Goal: Use online tool/utility: Utilize a website feature to perform a specific function

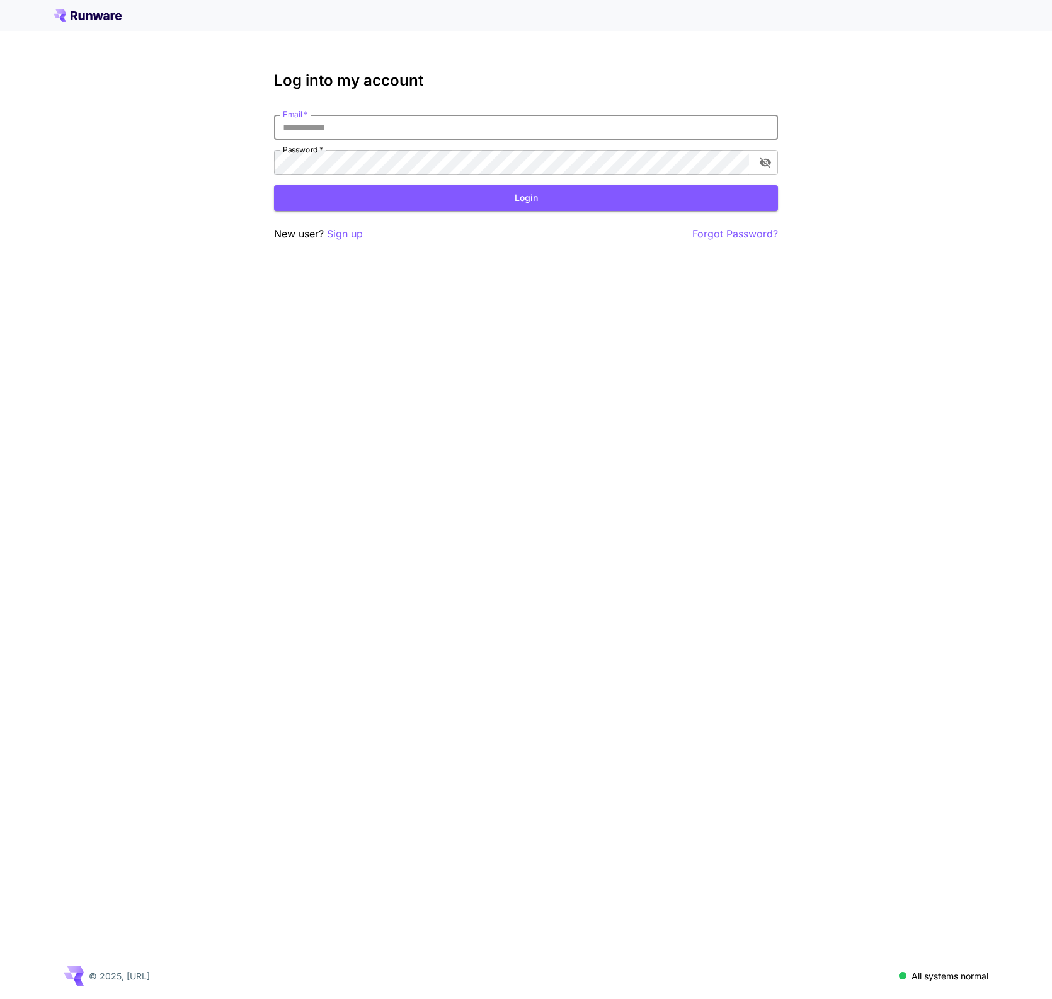
type input "**********"
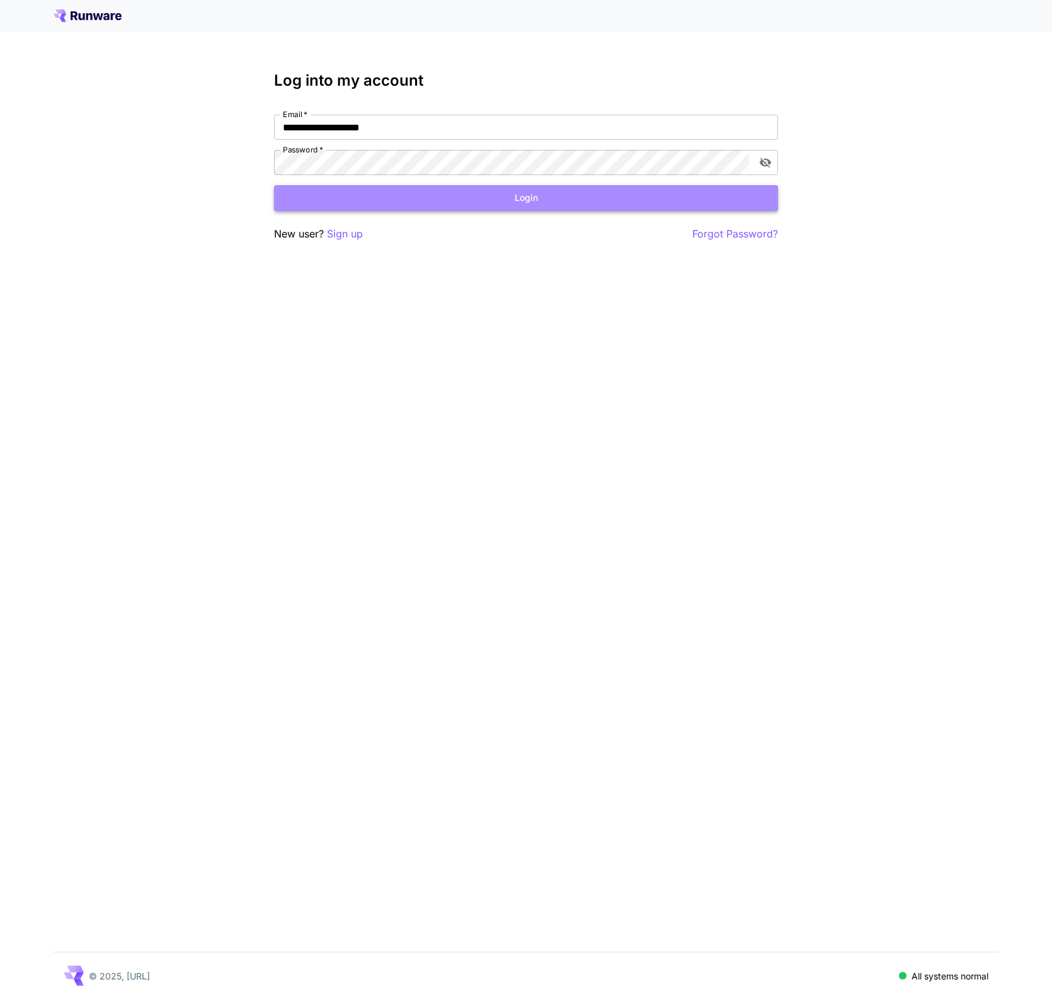
click at [621, 190] on button "Login" at bounding box center [526, 198] width 504 height 26
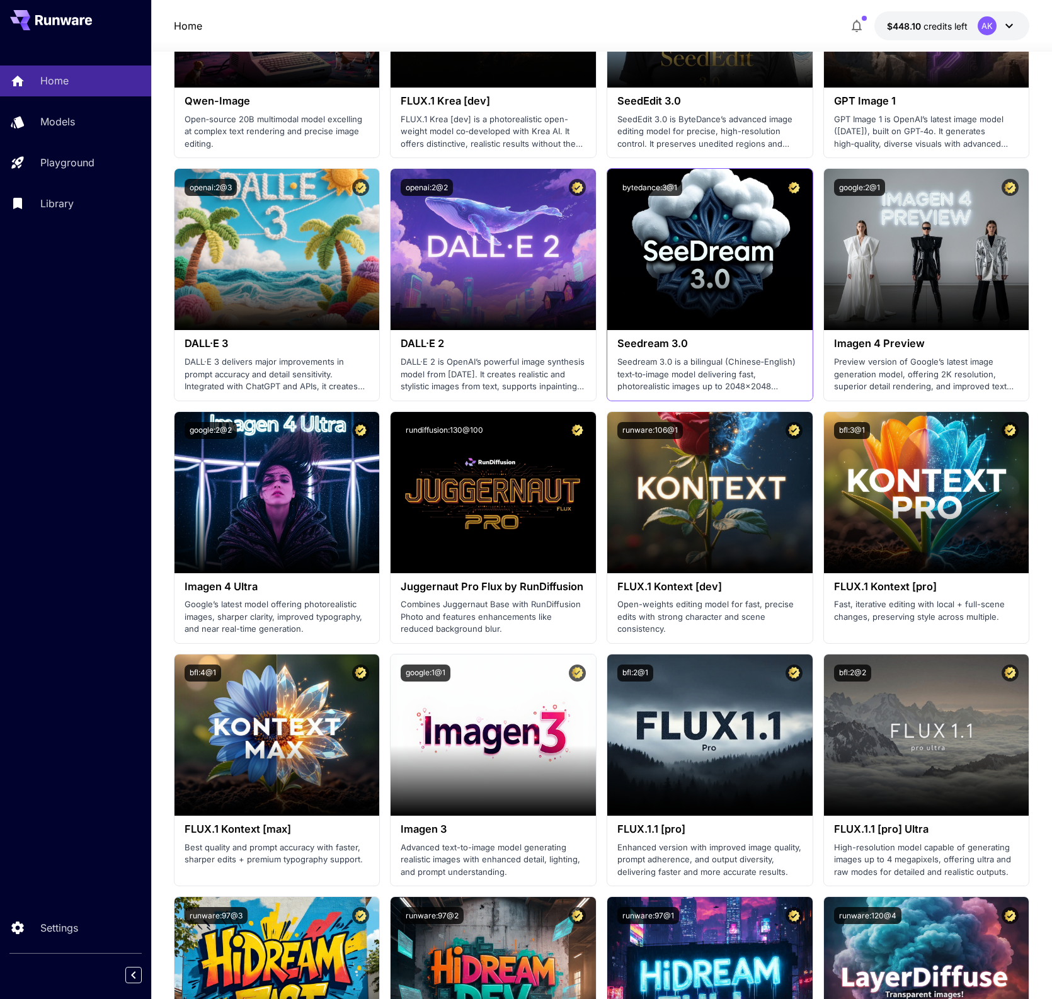
scroll to position [1740, 0]
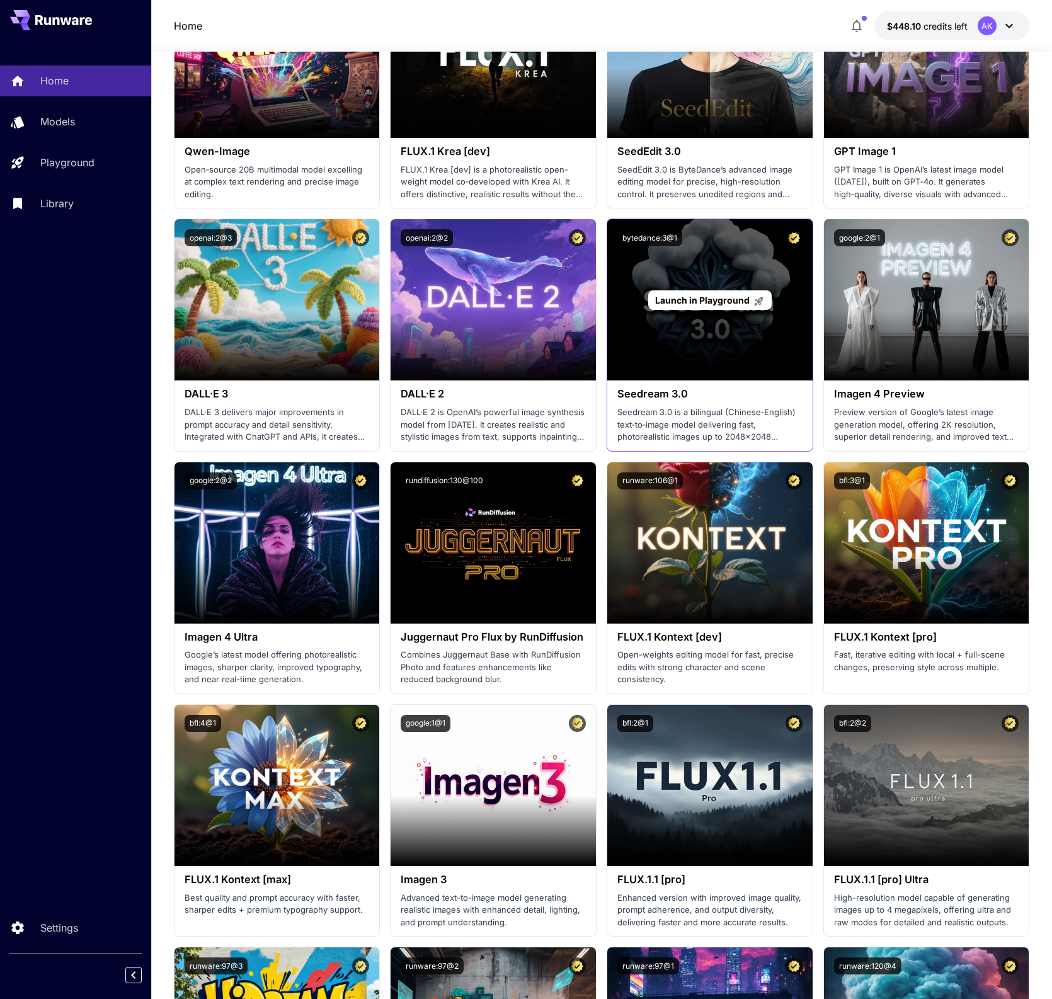
click at [706, 295] on span "Launch in Playground" at bounding box center [702, 300] width 95 height 11
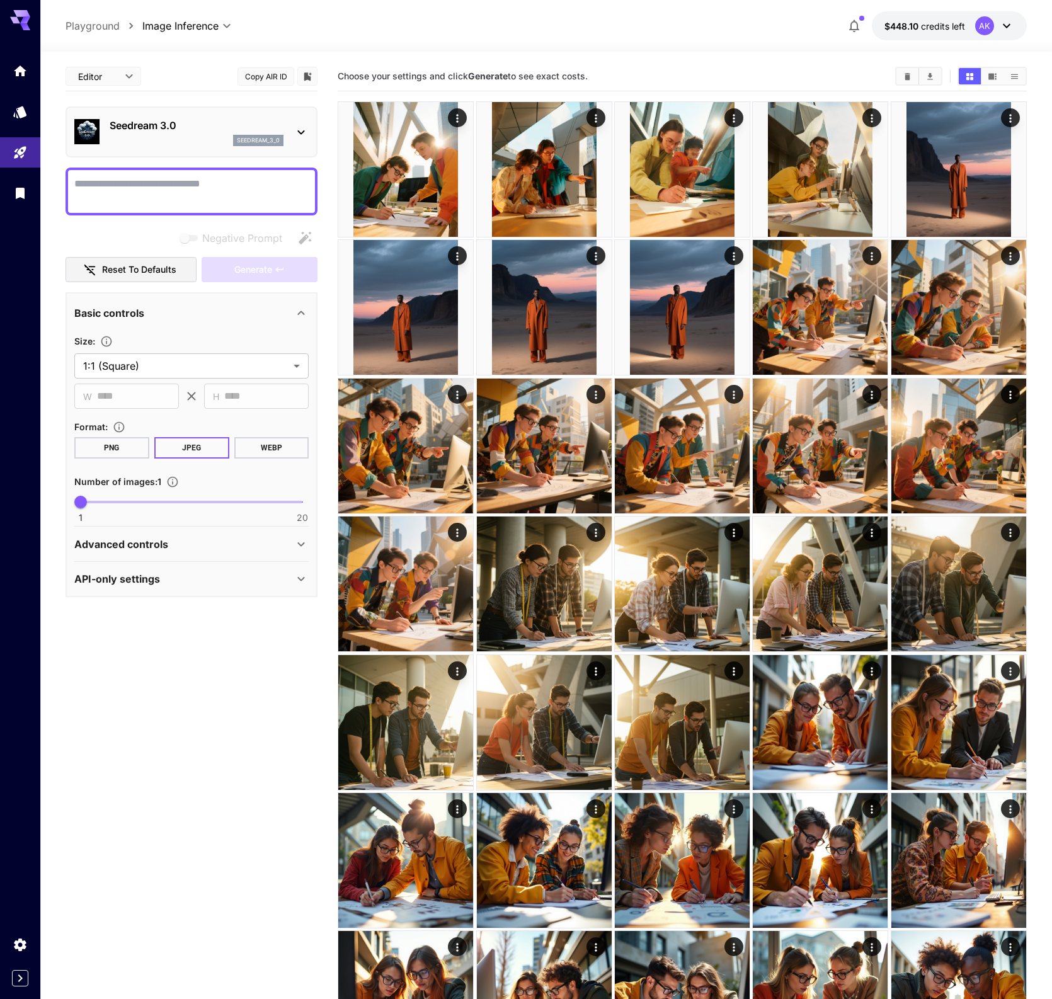
click at [139, 546] on p "Advanced controls" at bounding box center [121, 544] width 94 height 15
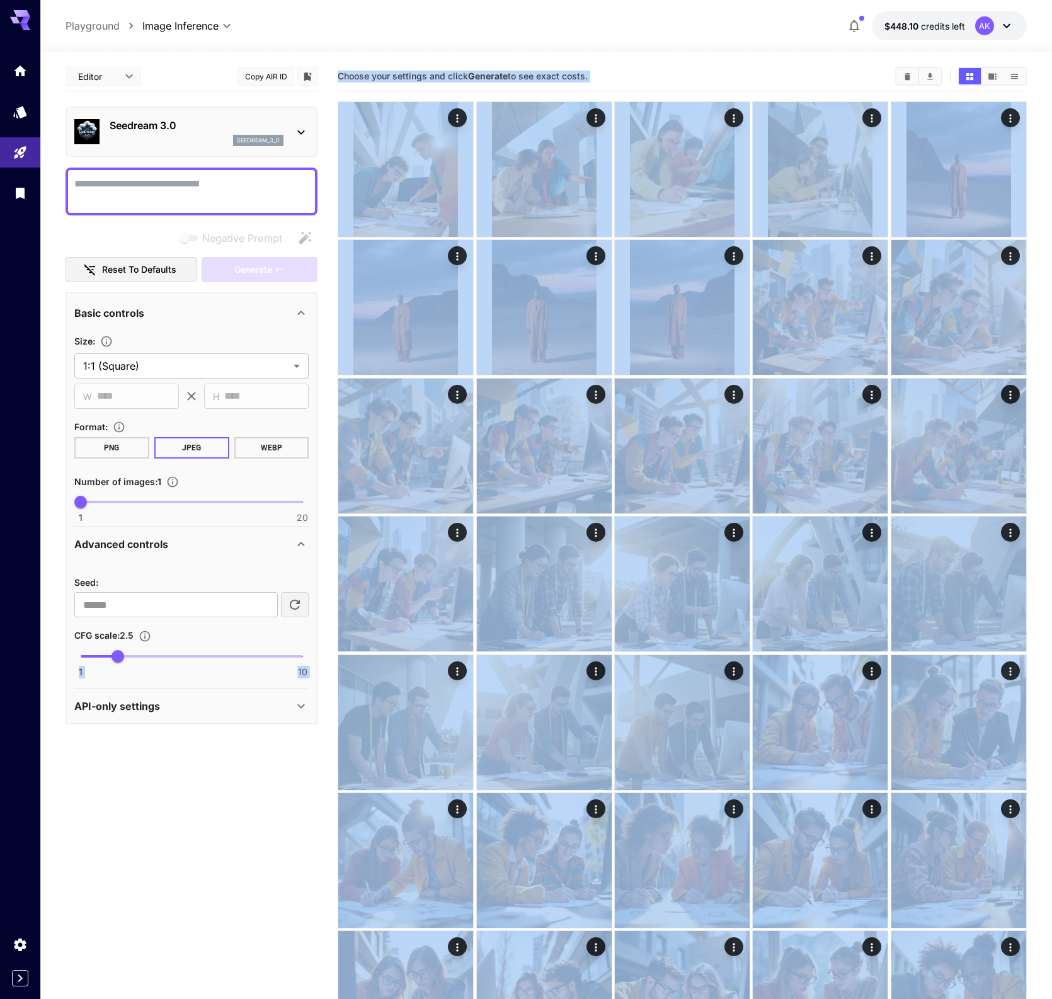
drag, startPoint x: 118, startPoint y: 651, endPoint x: 266, endPoint y: 648, distance: 147.5
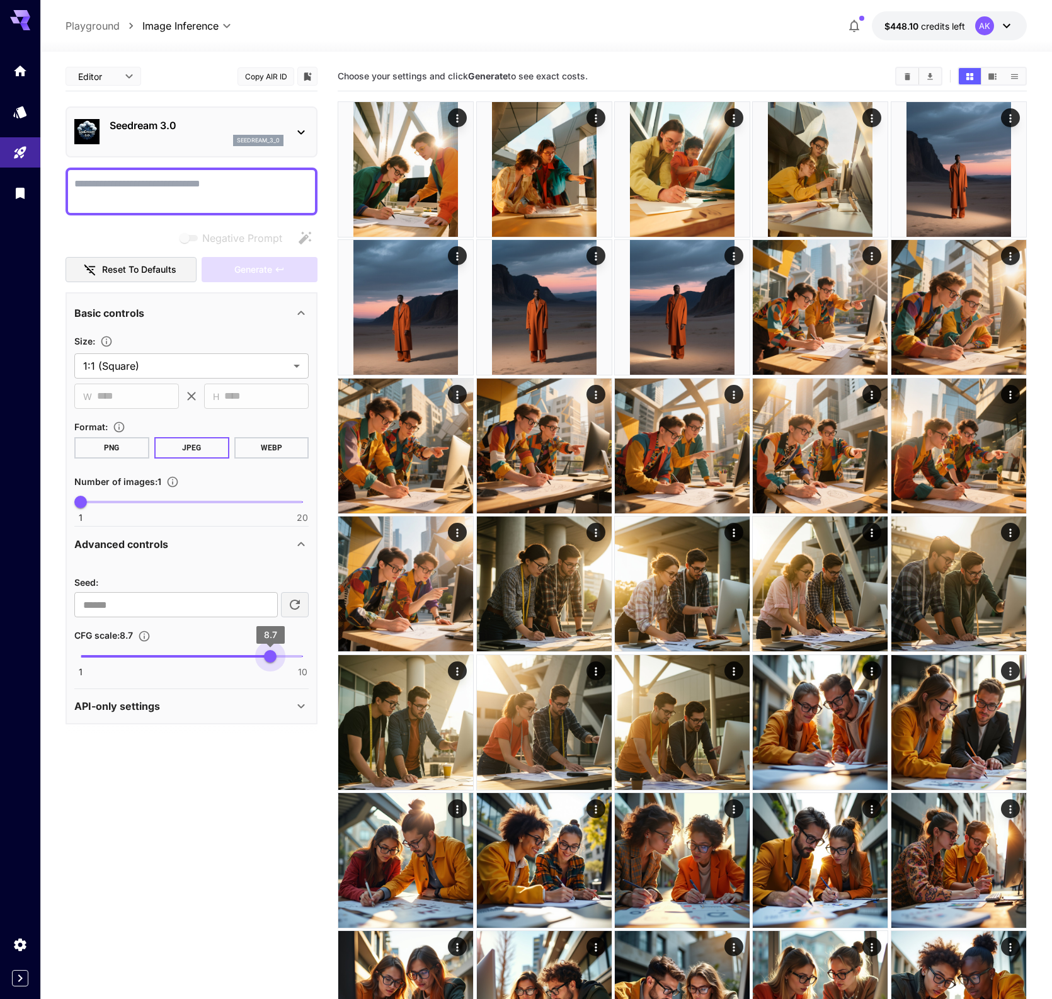
click at [272, 653] on span "1 10 8.7" at bounding box center [192, 656] width 222 height 19
type input "***"
click at [295, 656] on span "1 10 8.7" at bounding box center [192, 656] width 222 height 19
click at [158, 189] on textarea "Negative Prompt" at bounding box center [191, 191] width 234 height 30
paste textarea "**********"
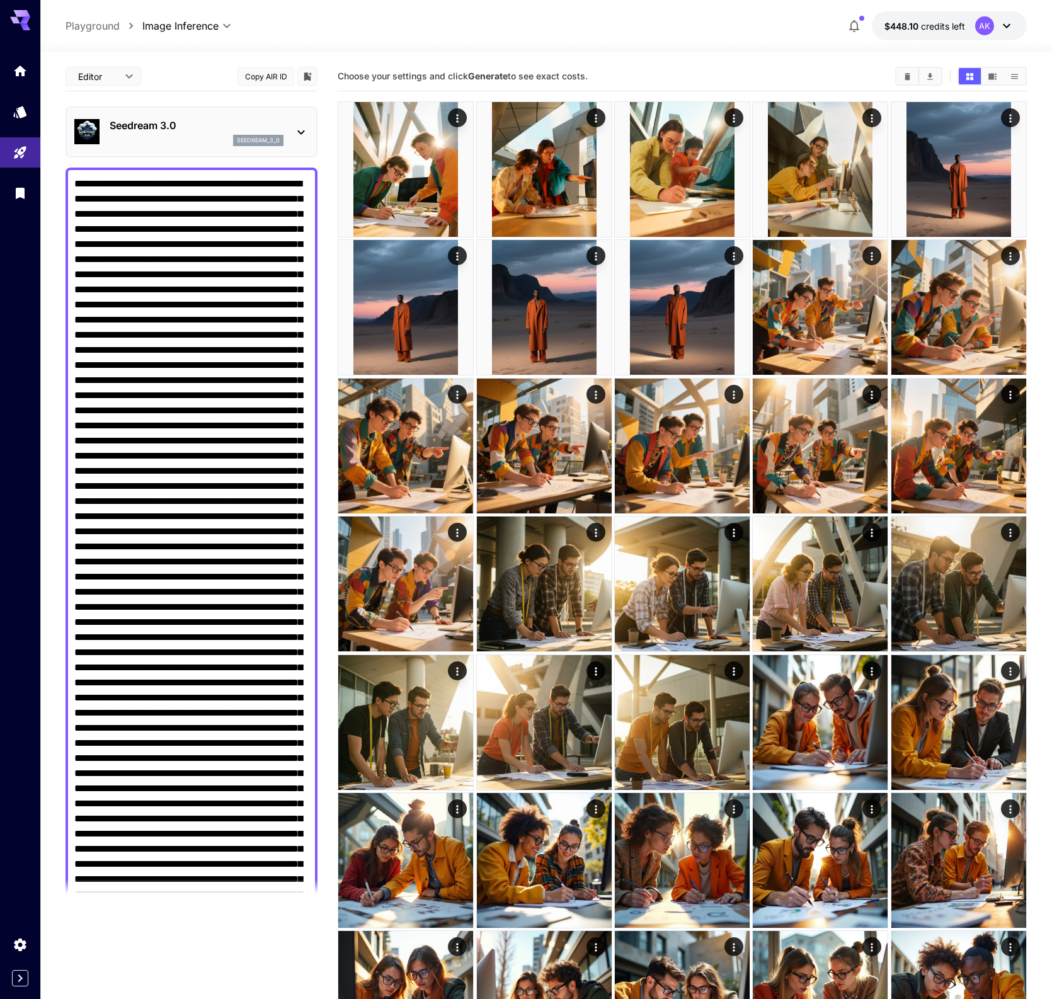
scroll to position [1450, 0]
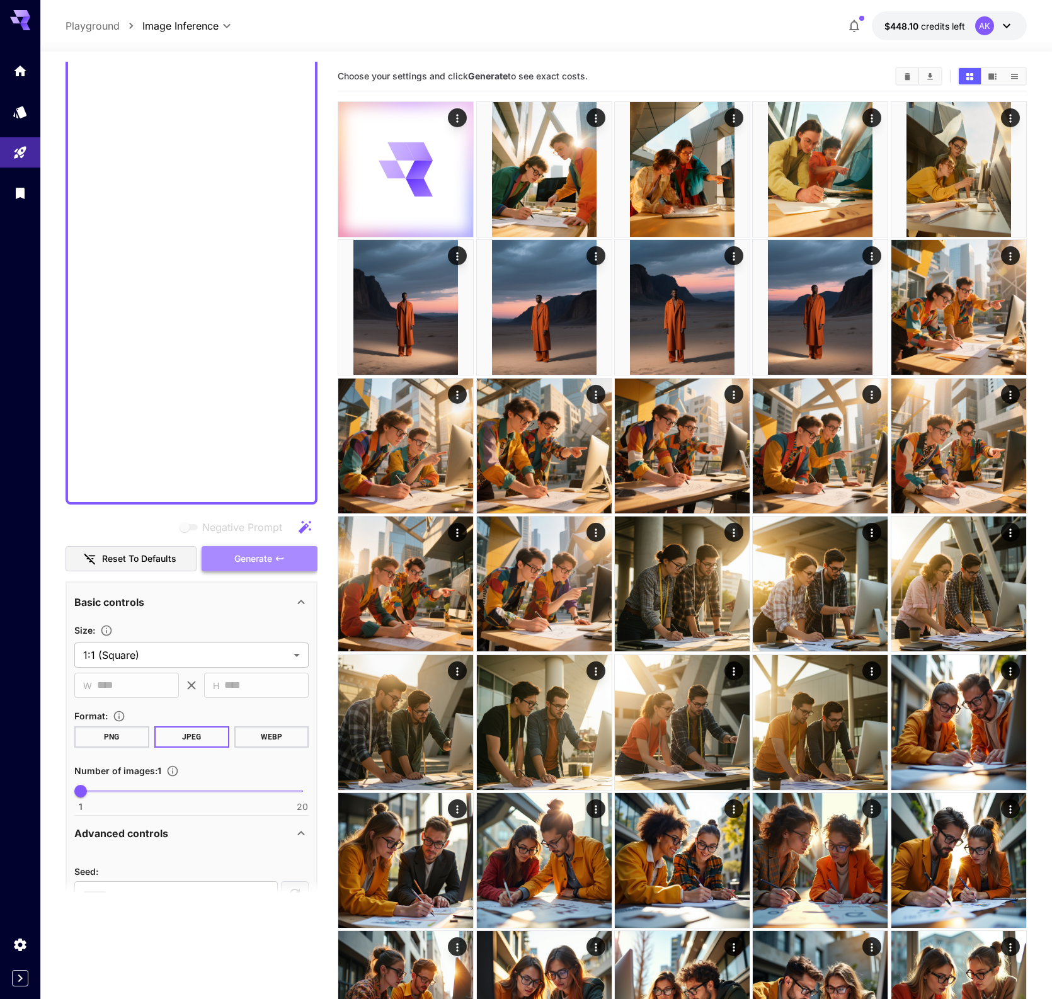
click at [261, 567] on button "Generate" at bounding box center [260, 559] width 116 height 26
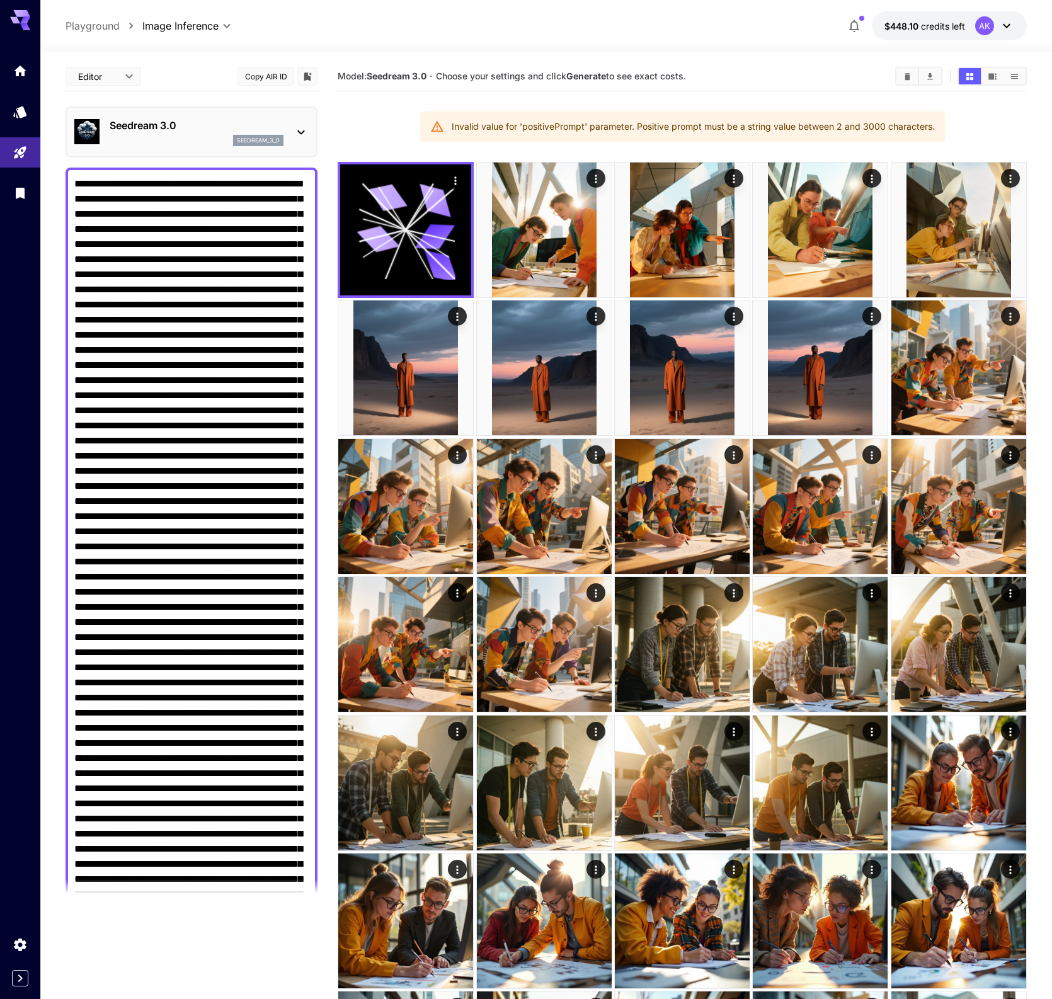
scroll to position [-1, 0]
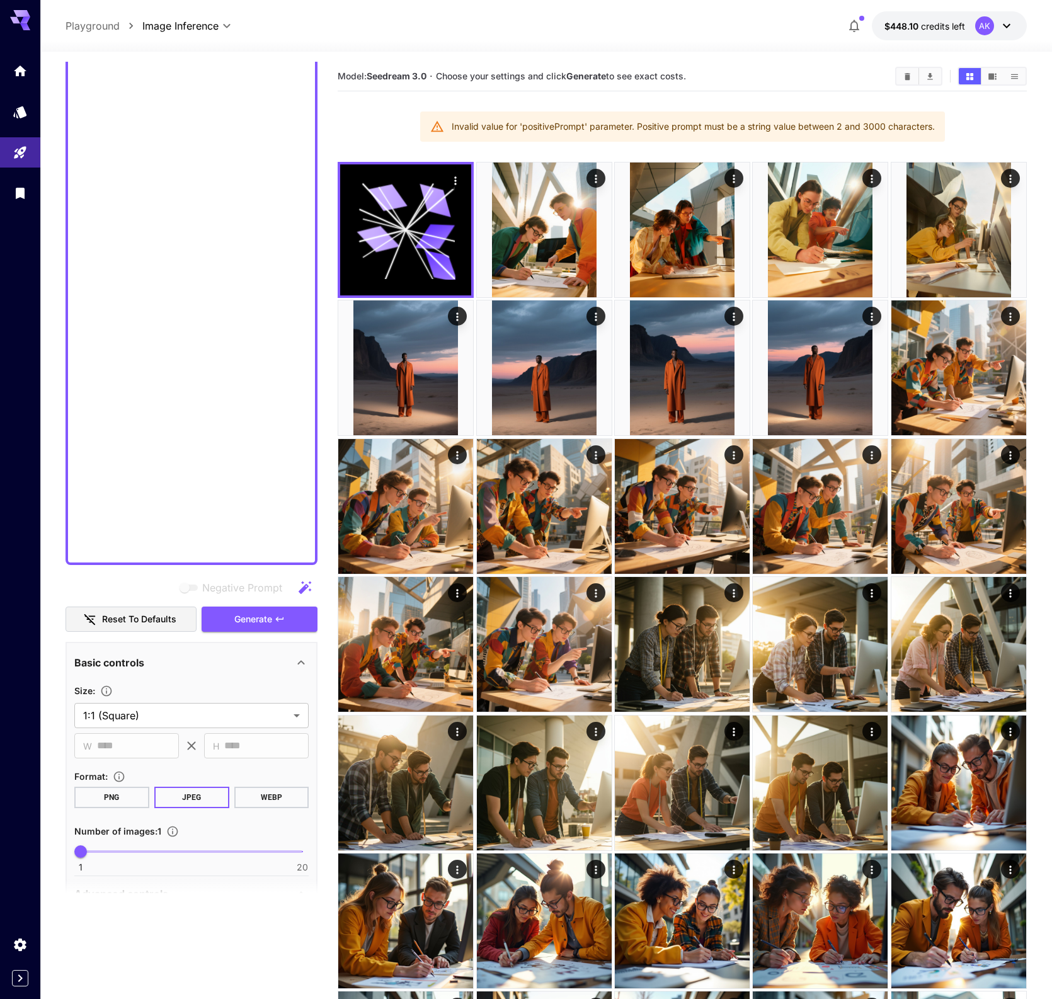
paste textarea
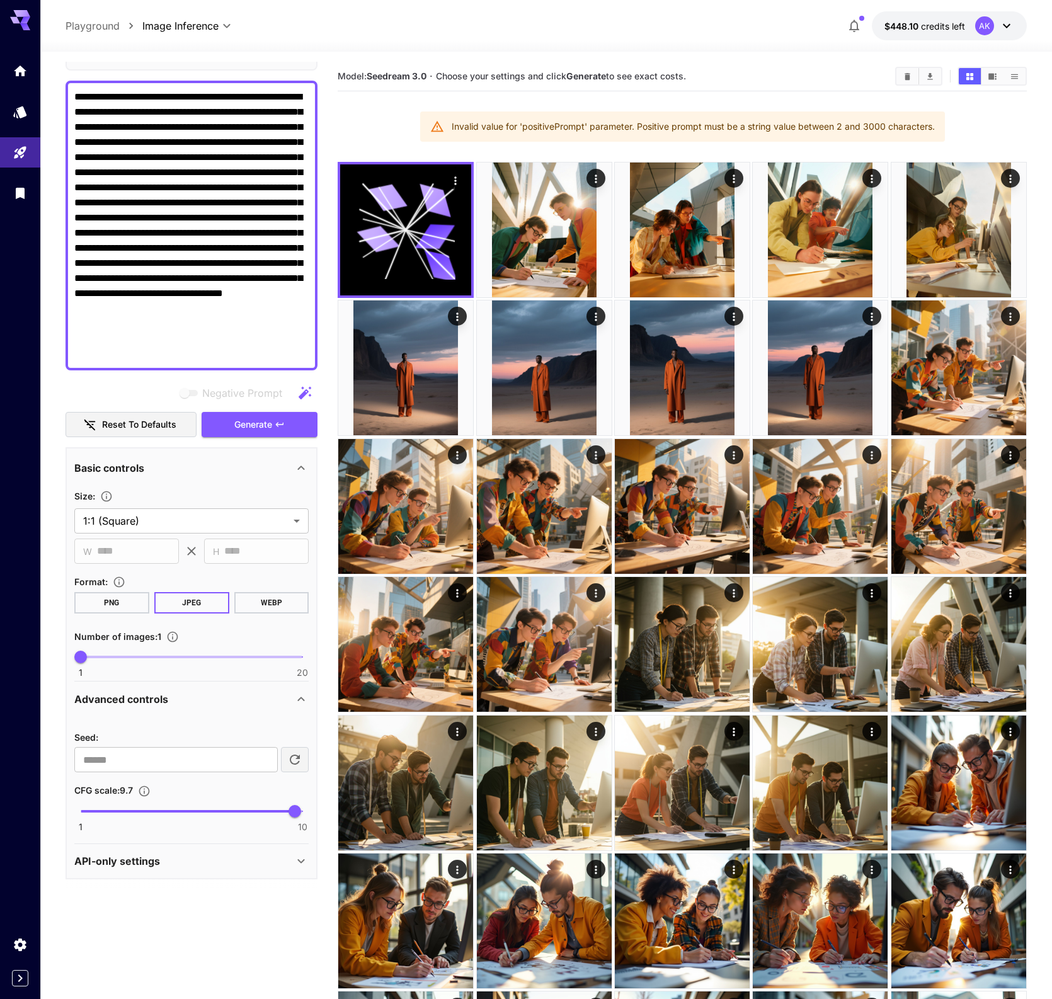
scroll to position [0, 0]
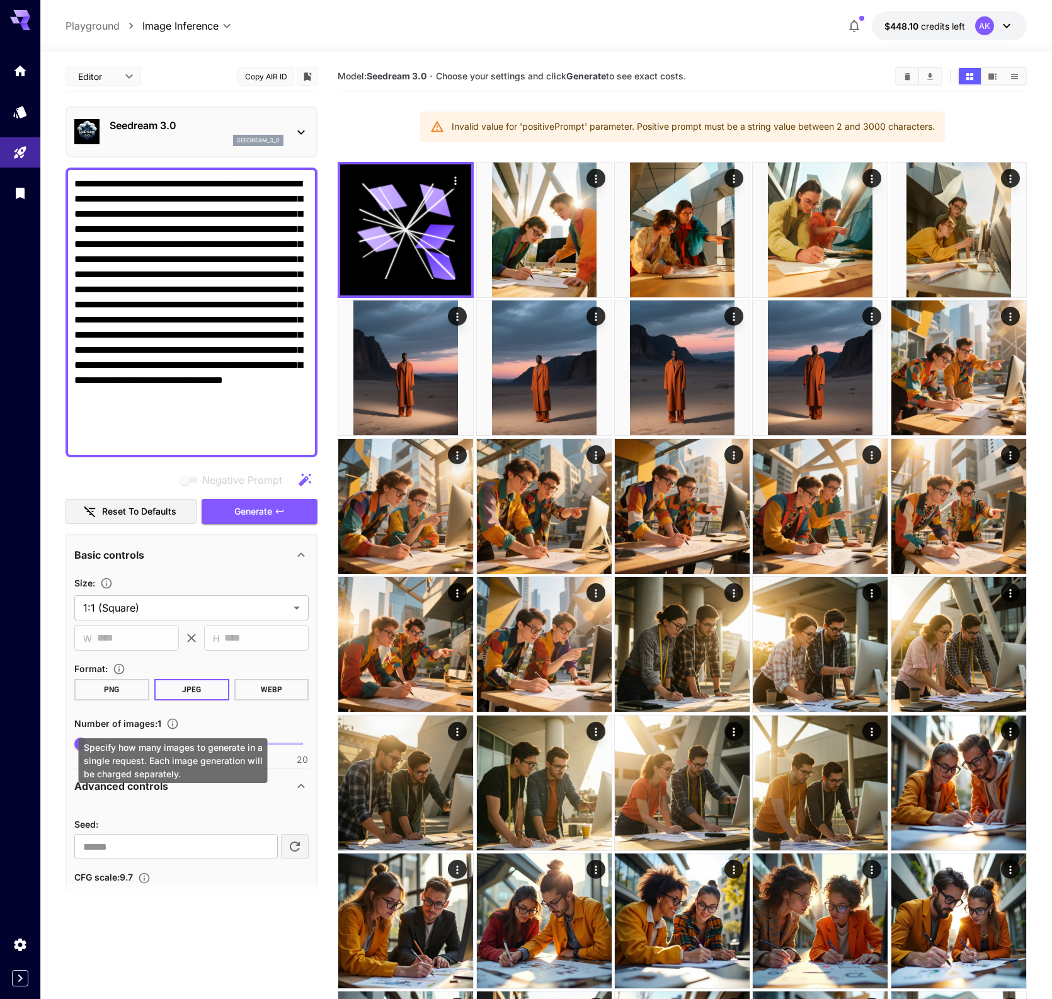
type textarea "**********"
click at [147, 743] on div "Specify how many images to generate in a single request. Each image generation …" at bounding box center [173, 760] width 189 height 45
click at [158, 749] on div "Specify how many images to generate in a single request. Each image generation …" at bounding box center [173, 760] width 189 height 45
drag, startPoint x: 273, startPoint y: 742, endPoint x: 157, endPoint y: 754, distance: 117.2
click at [156, 754] on span "1 20 7" at bounding box center [192, 744] width 222 height 19
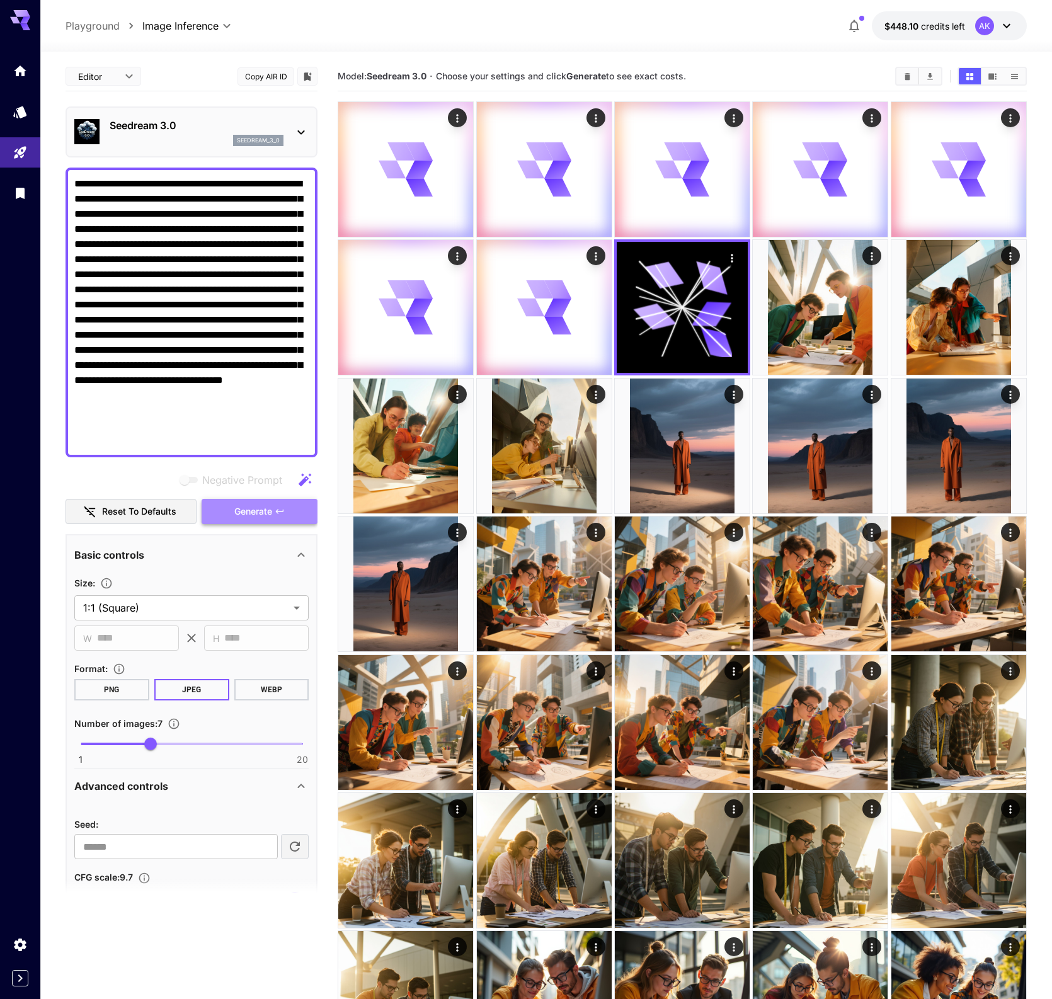
click at [233, 512] on button "Generate" at bounding box center [260, 512] width 116 height 26
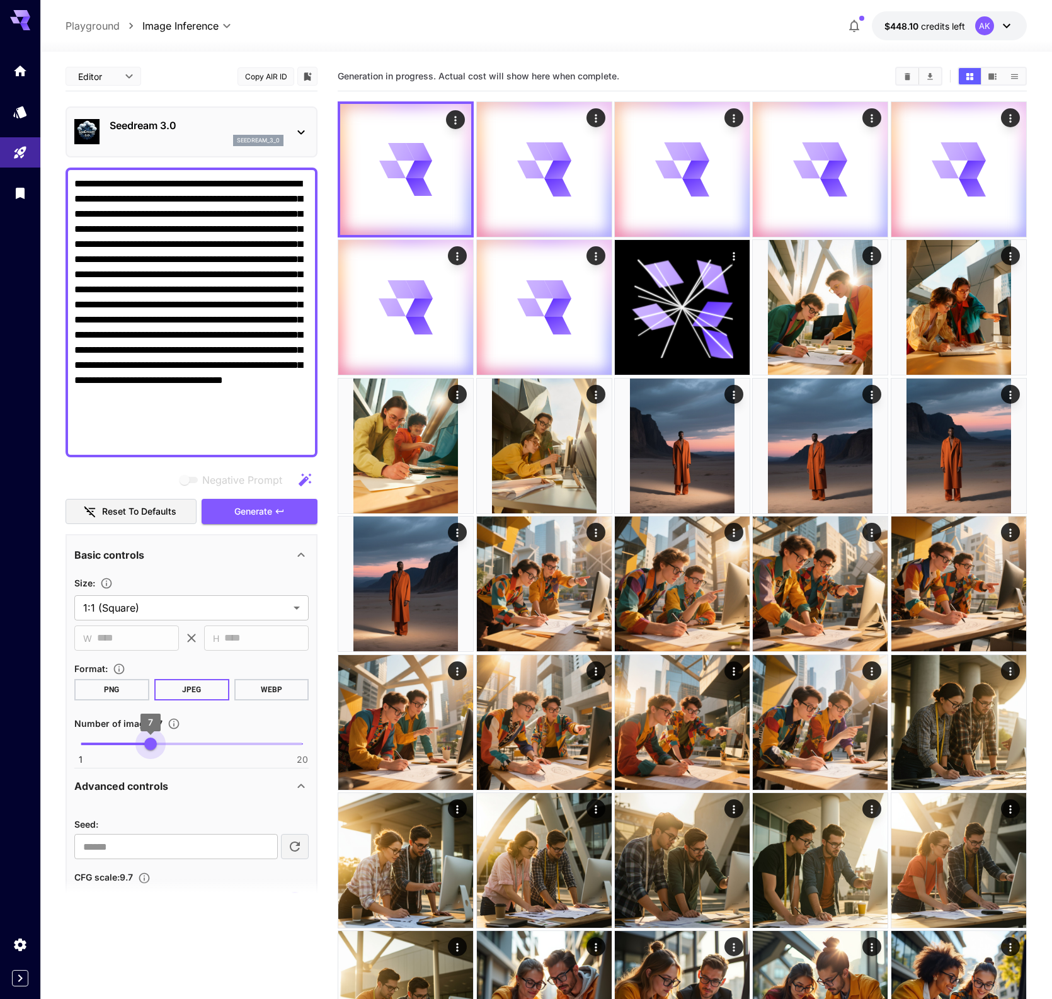
type input "*"
drag, startPoint x: 150, startPoint y: 744, endPoint x: 115, endPoint y: 745, distance: 34.7
click at [115, 746] on span "4" at bounding box center [116, 744] width 13 height 13
click at [167, 779] on p "Advanced controls" at bounding box center [121, 786] width 94 height 15
click at [169, 783] on div "Advanced controls" at bounding box center [183, 786] width 219 height 15
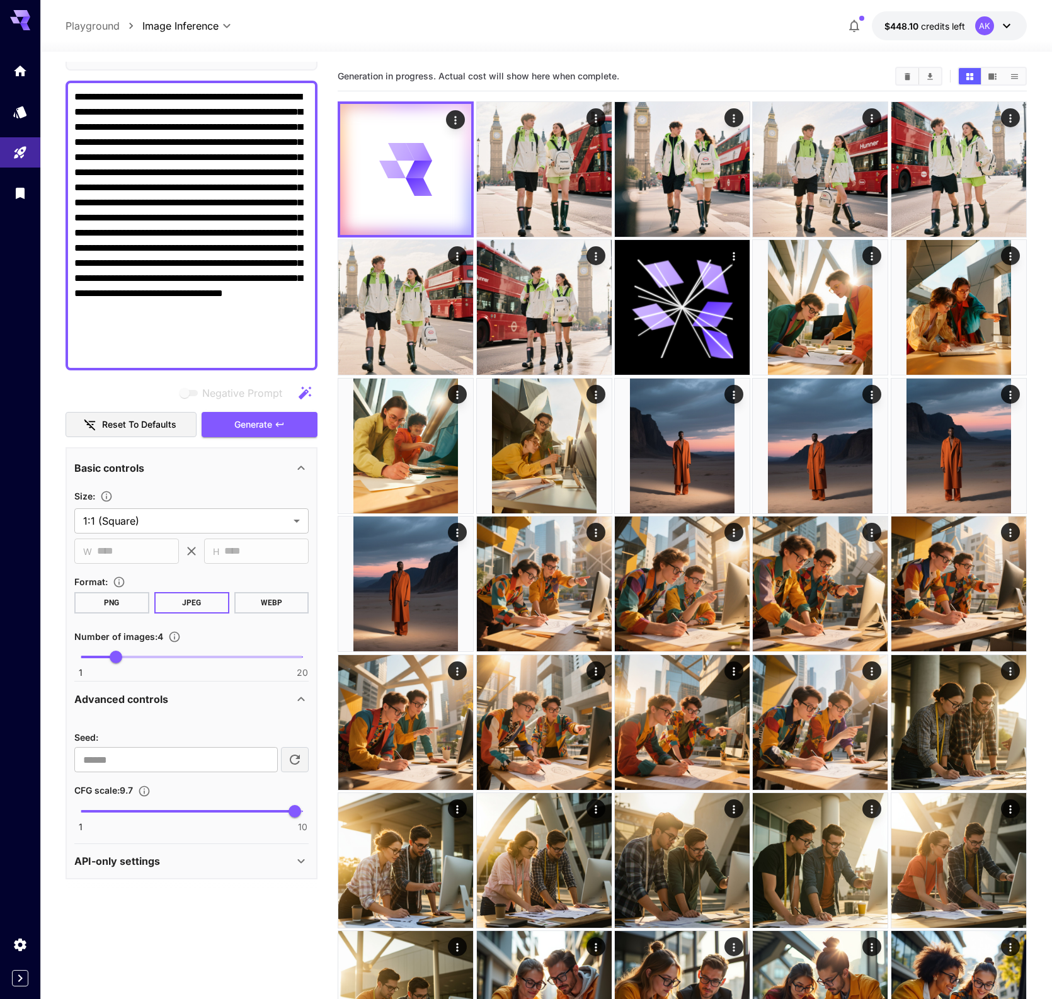
scroll to position [86, 0]
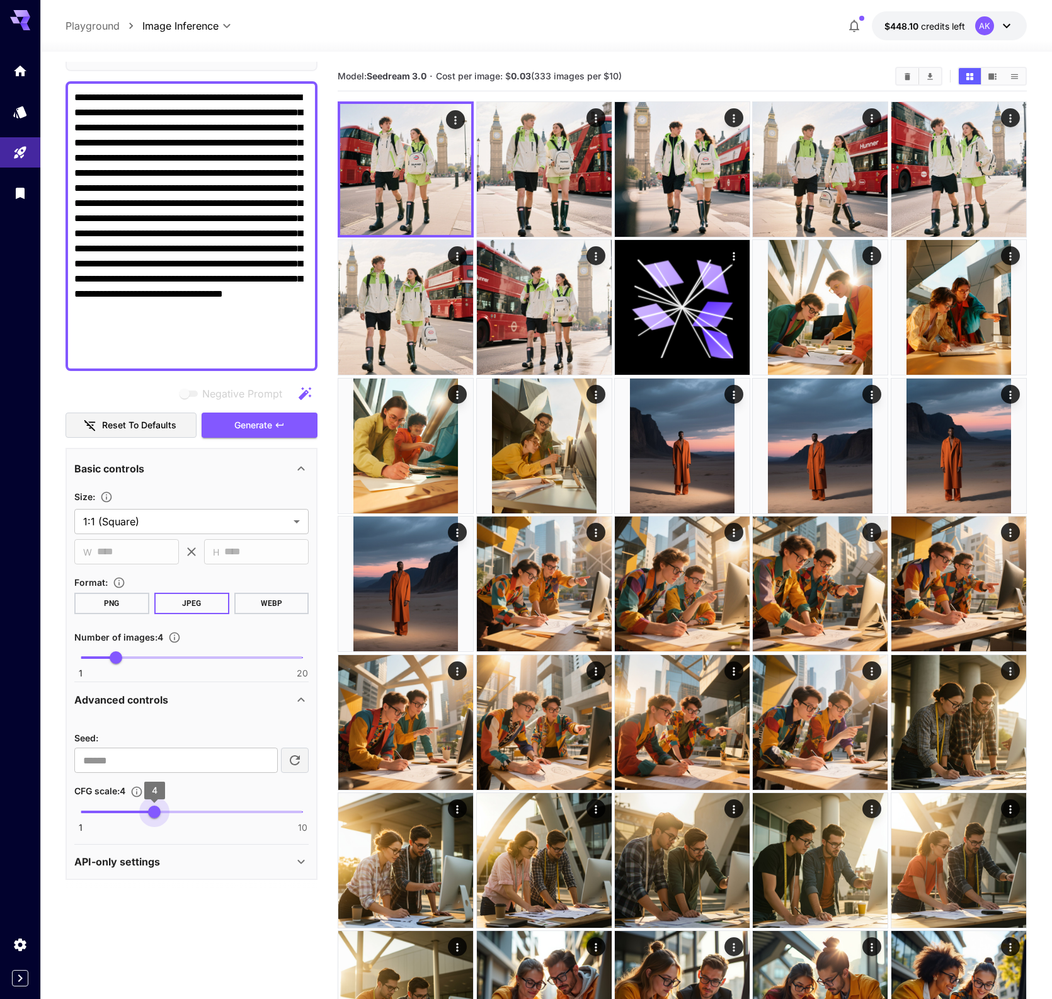
drag, startPoint x: 298, startPoint y: 815, endPoint x: 268, endPoint y: 433, distance: 383.0
click at [156, 818] on span "4" at bounding box center [154, 812] width 13 height 13
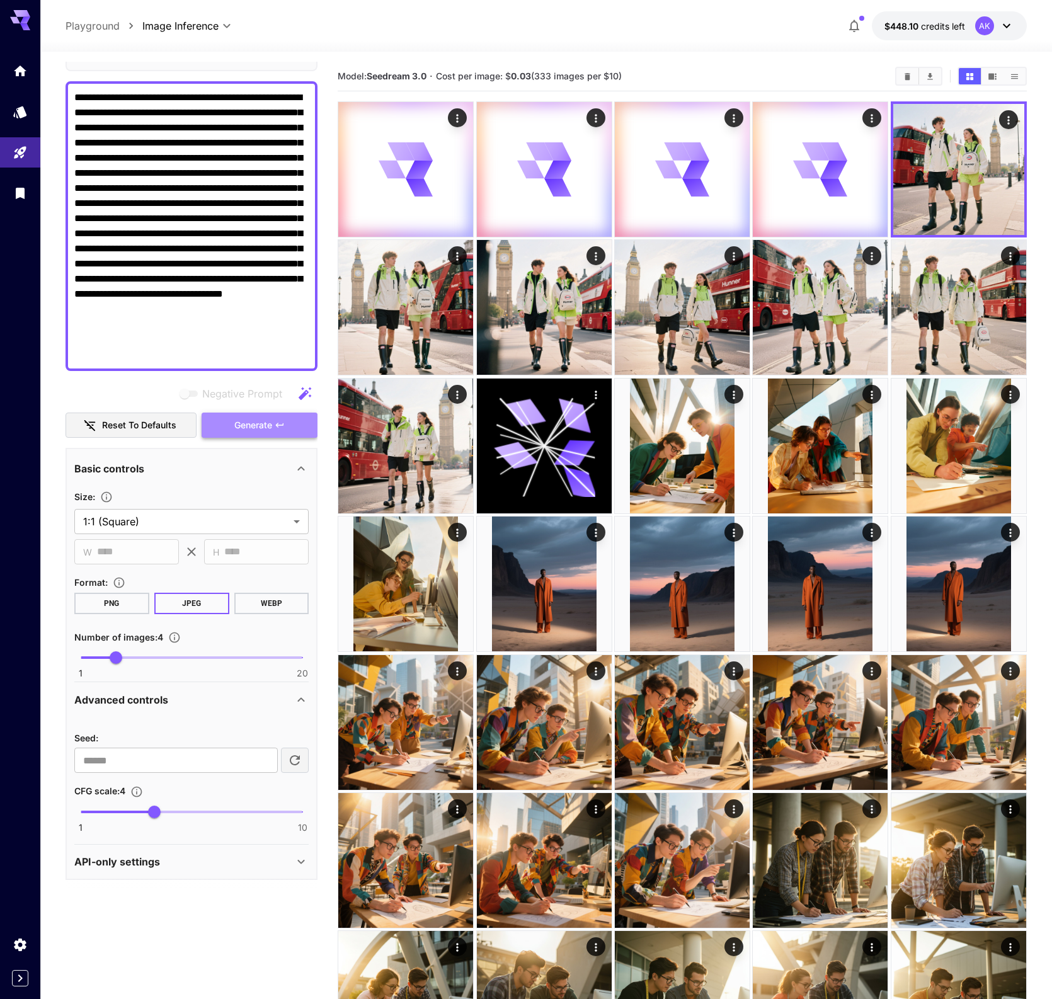
click at [268, 430] on span "Generate" at bounding box center [253, 426] width 38 height 16
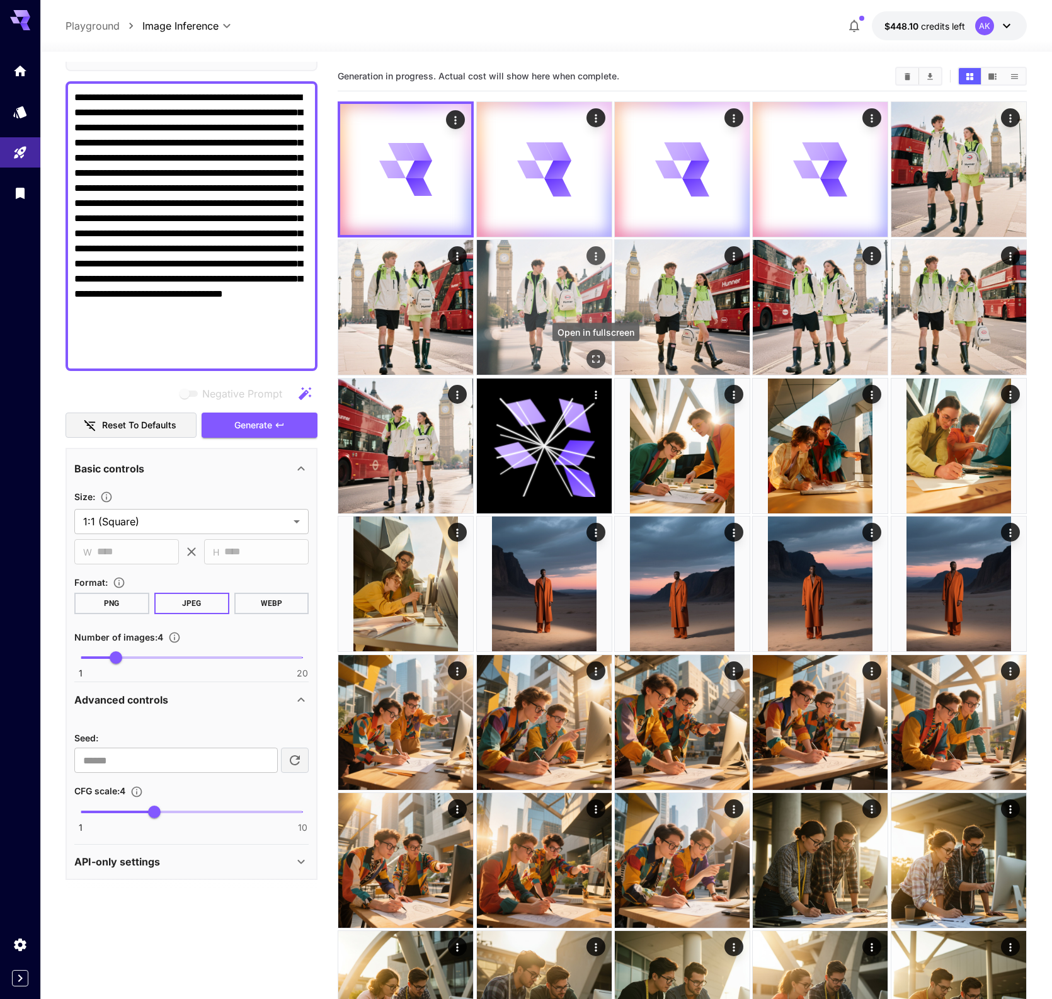
click at [600, 364] on icon "Open in fullscreen" at bounding box center [596, 359] width 13 height 13
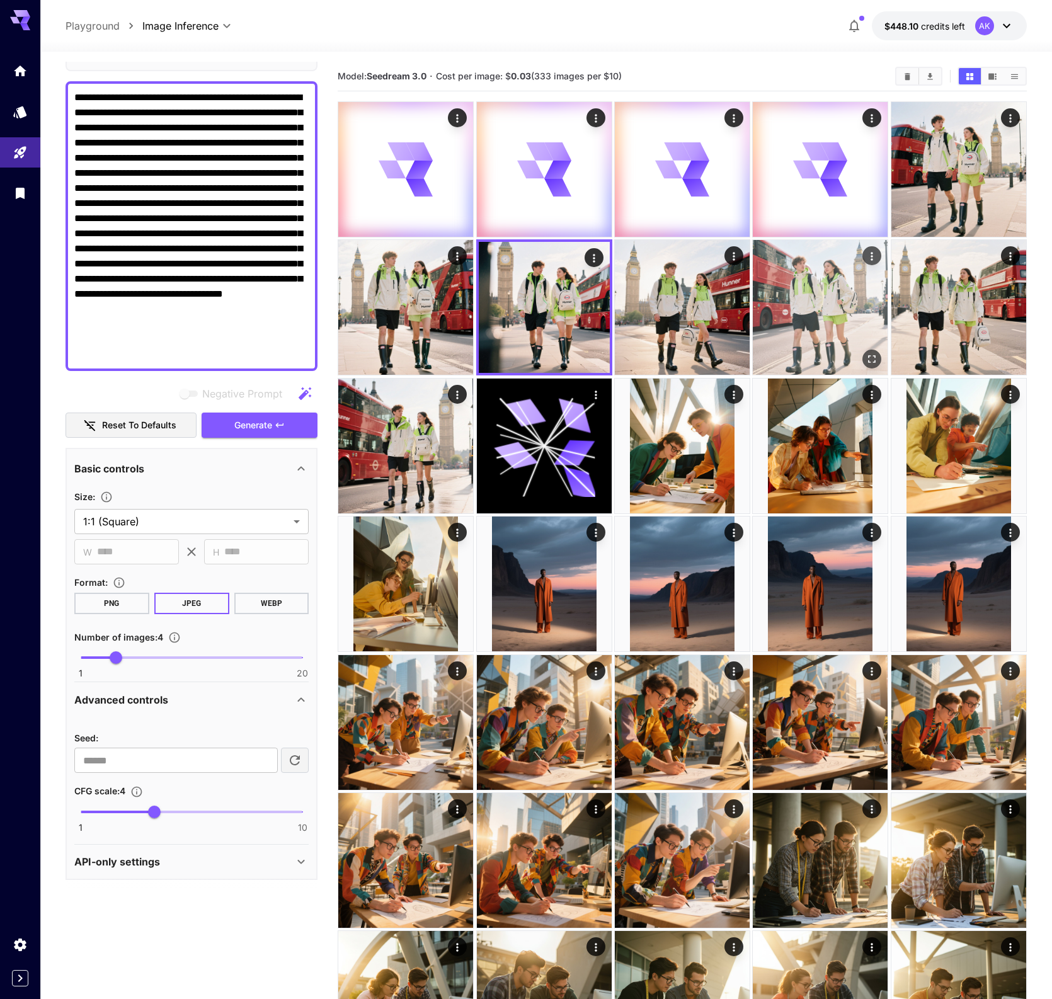
click at [871, 361] on icon "Open in fullscreen" at bounding box center [872, 359] width 13 height 13
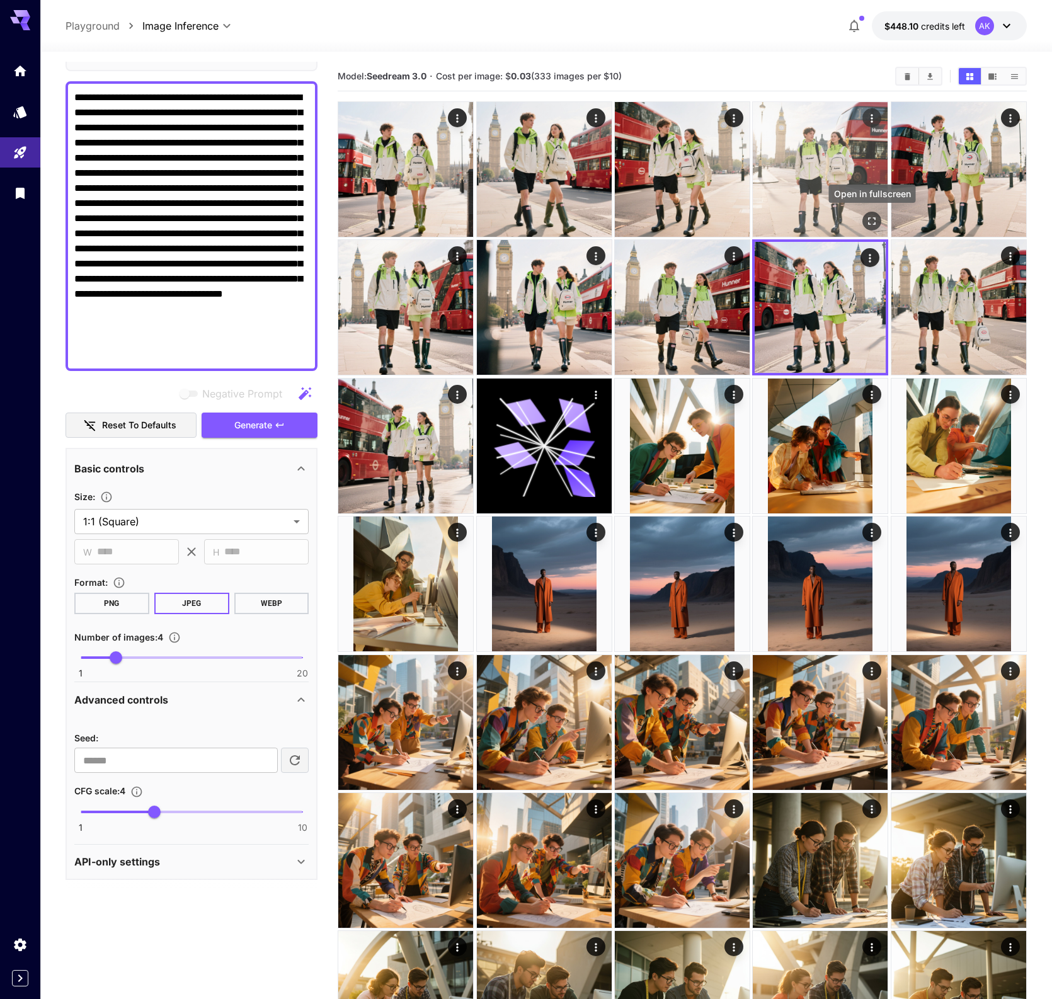
click at [870, 220] on icon "Open in fullscreen" at bounding box center [872, 221] width 13 height 13
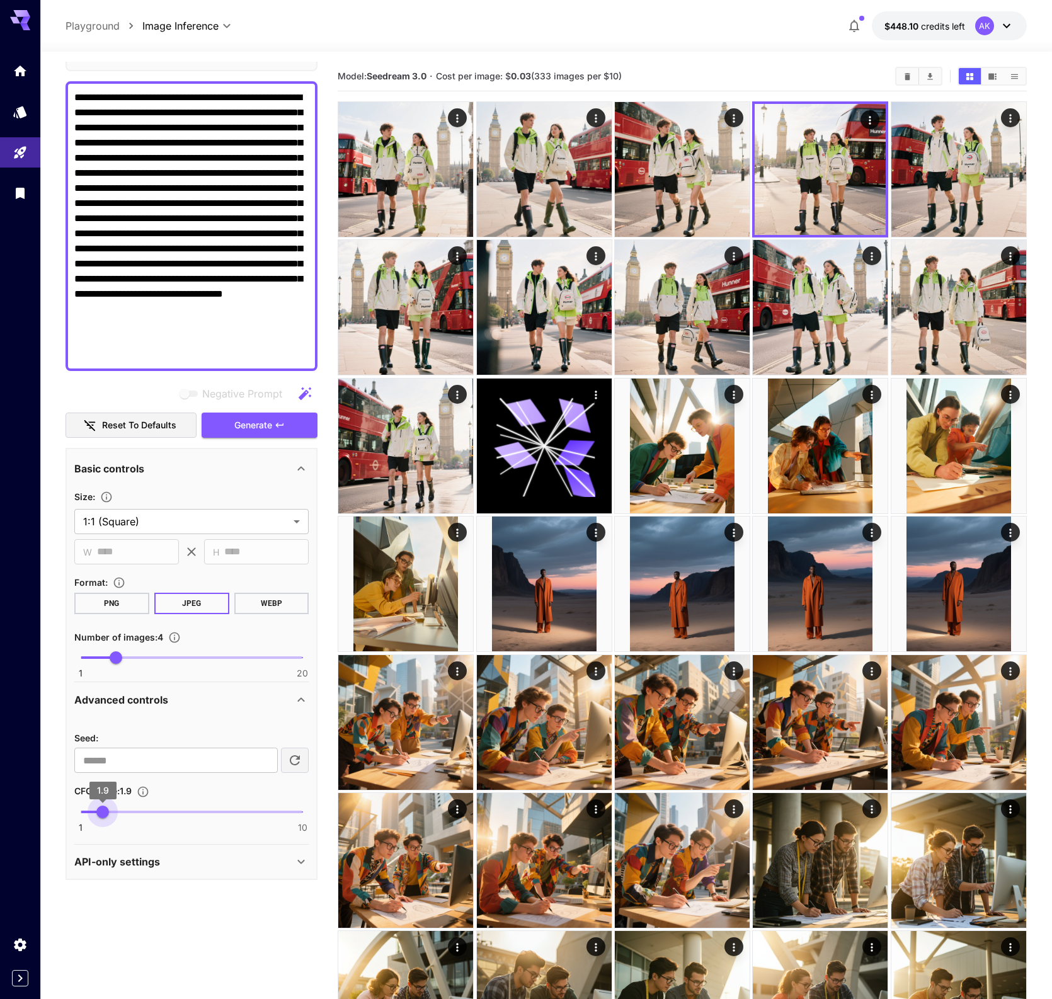
type input "***"
drag, startPoint x: 154, startPoint y: 816, endPoint x: 100, endPoint y: 818, distance: 54.2
click at [100, 818] on span "1.9" at bounding box center [102, 812] width 13 height 13
click at [267, 428] on span "Generate" at bounding box center [253, 426] width 38 height 16
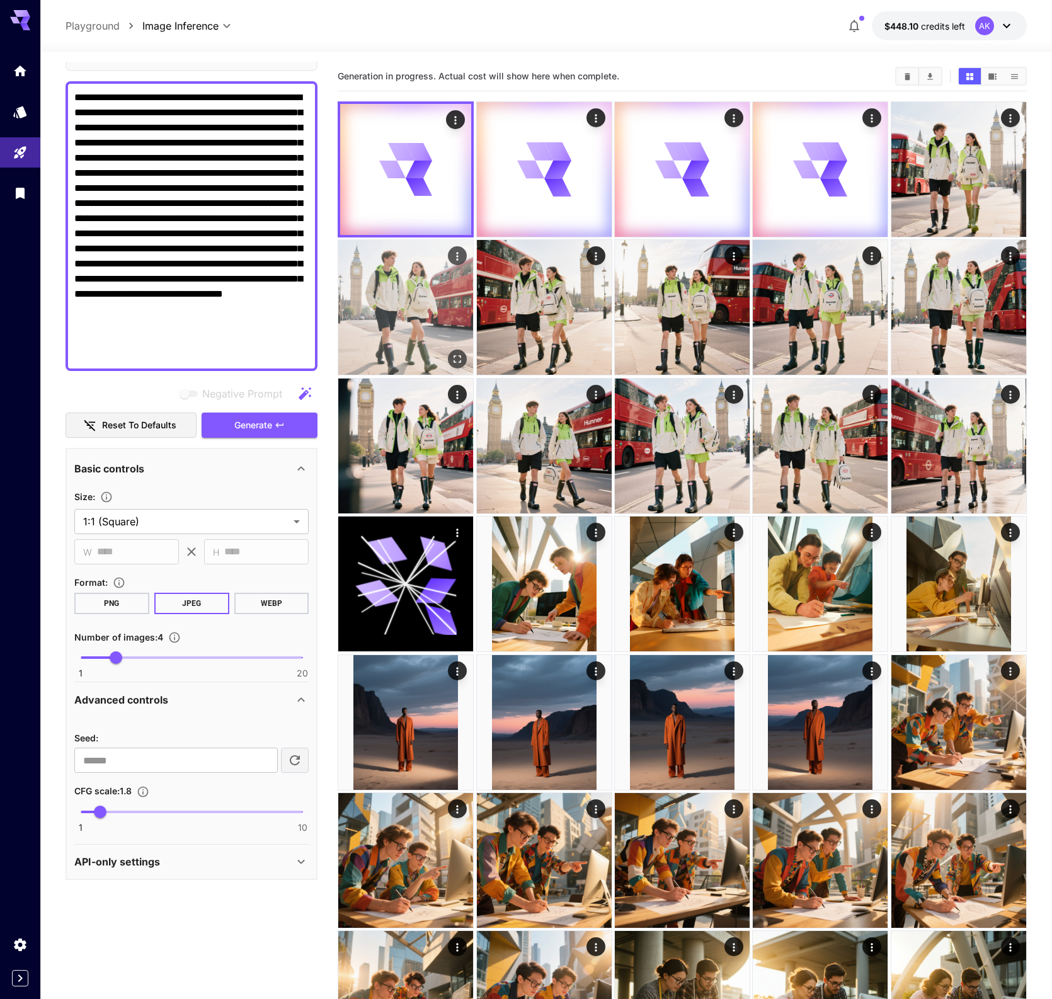
click at [463, 357] on icon "Open in fullscreen" at bounding box center [457, 359] width 13 height 13
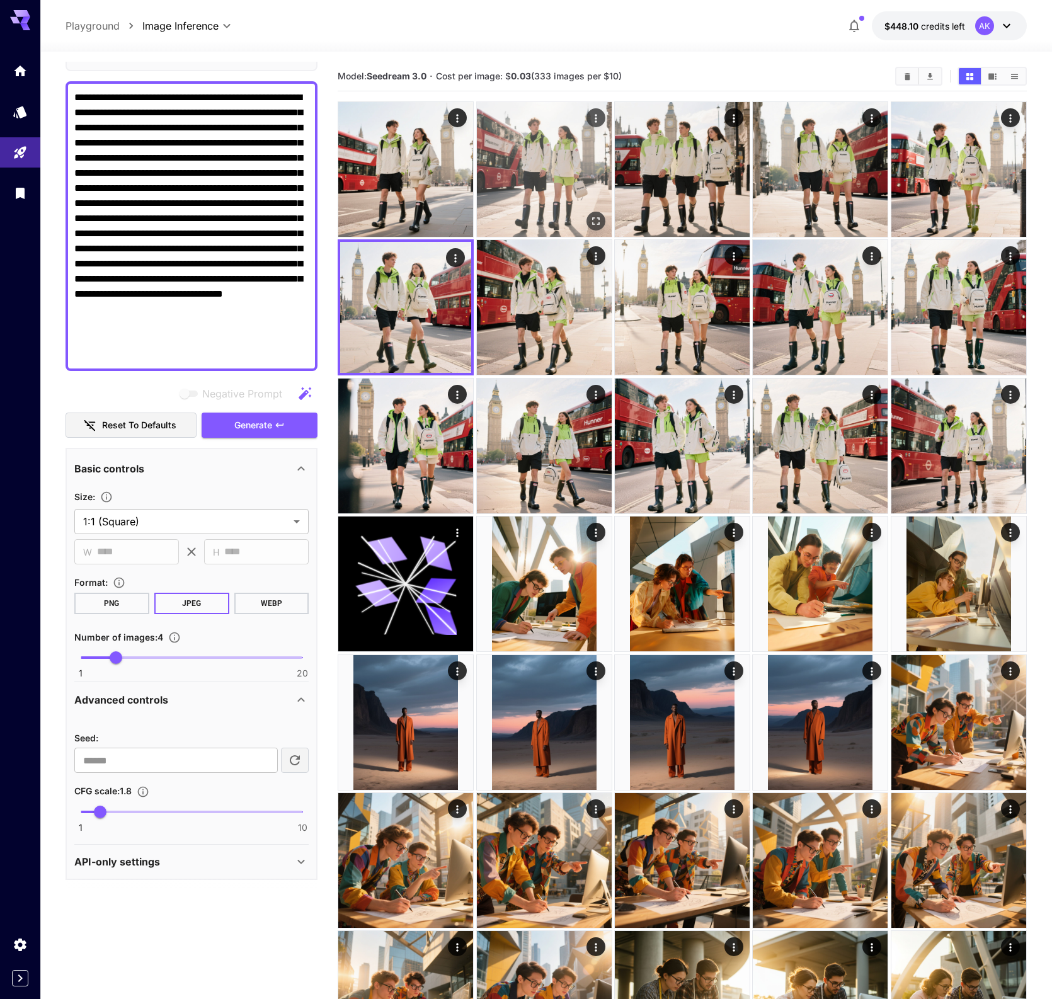
click at [593, 219] on icon "Open in fullscreen" at bounding box center [596, 221] width 8 height 8
